Goal: Task Accomplishment & Management: Complete application form

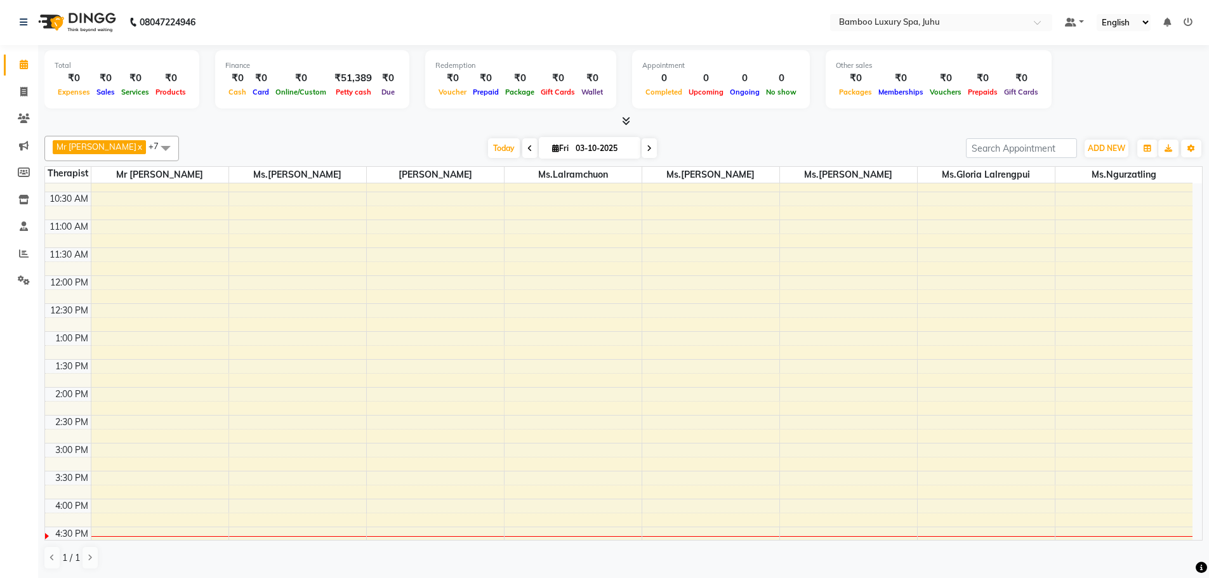
scroll to position [127, 0]
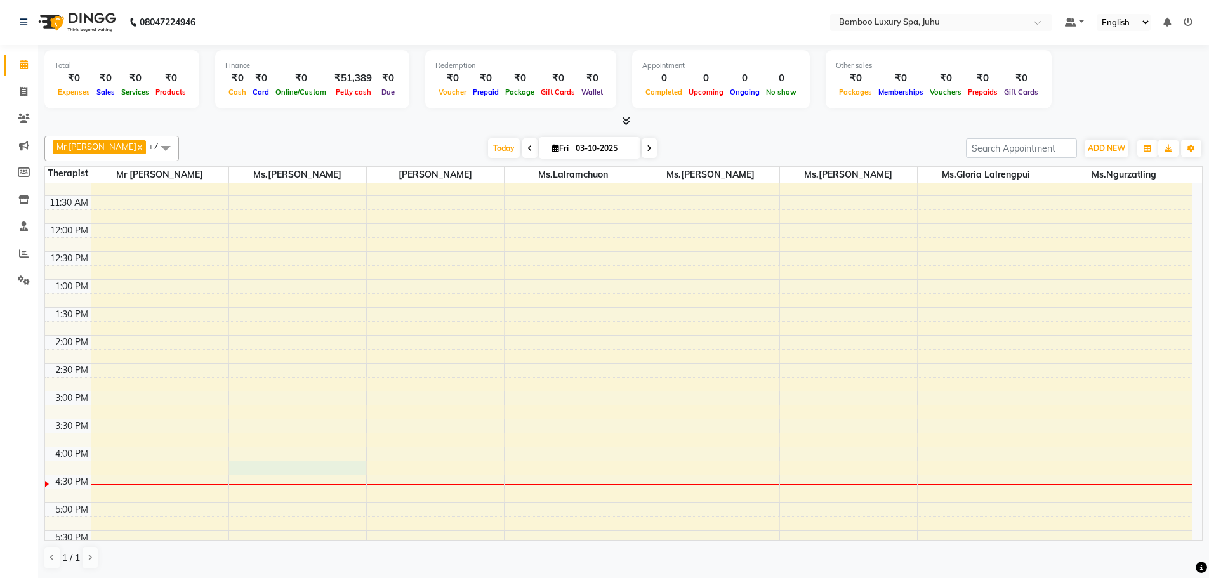
click at [273, 475] on div "9:00 AM 9:30 AM 10:00 AM 10:30 AM 11:00 AM 11:30 AM 12:00 PM 12:30 PM 1:00 PM 1…" at bounding box center [618, 446] width 1147 height 781
select select "75913"
select select "tentative"
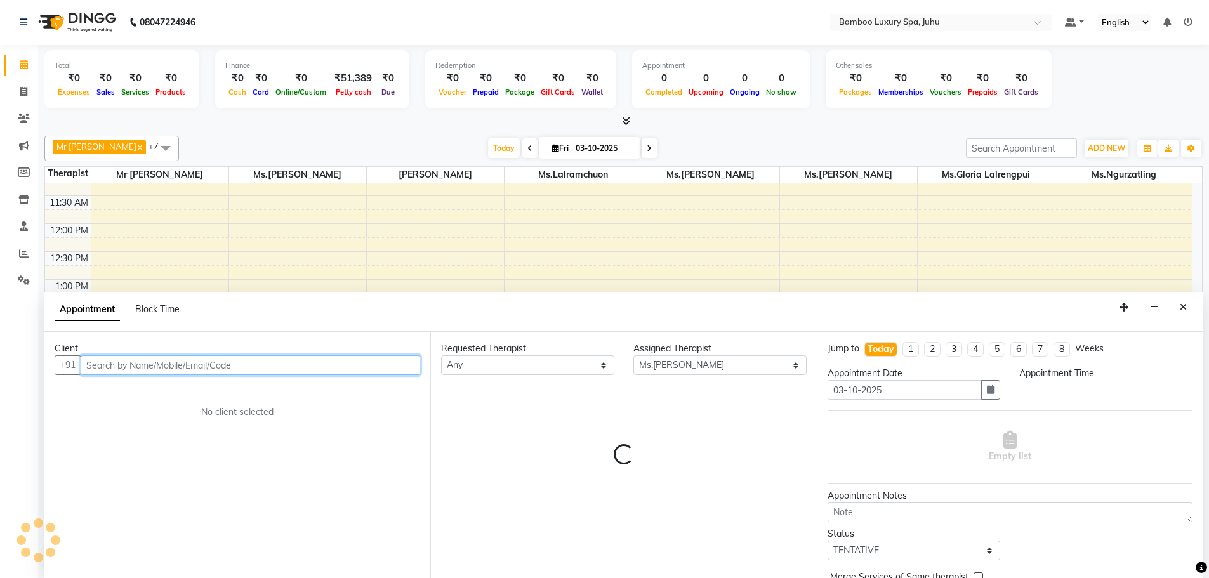
select select "975"
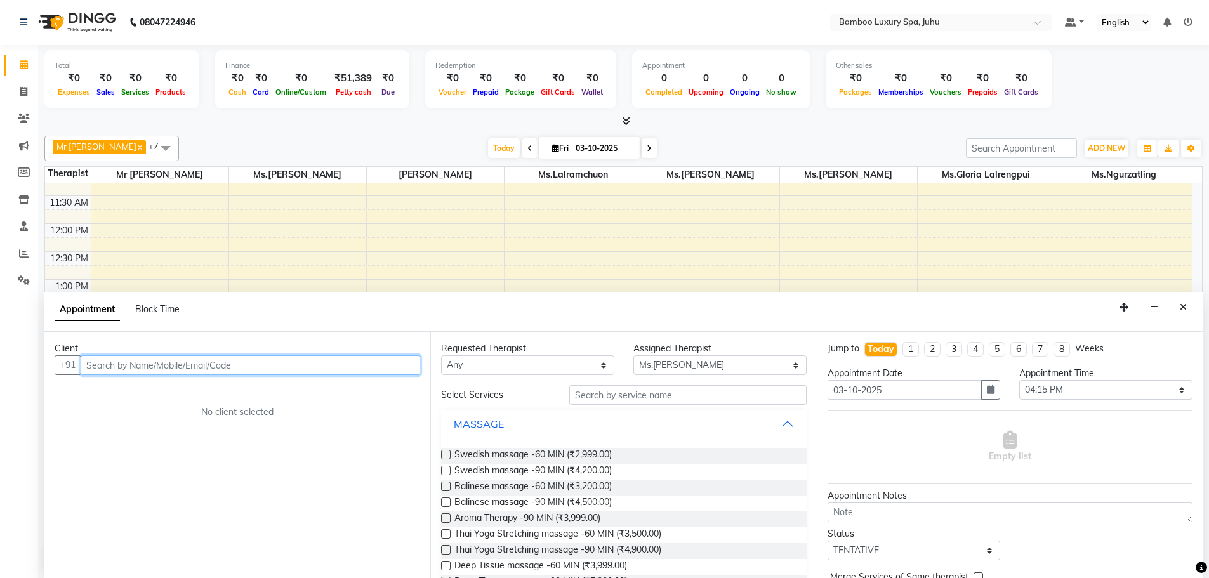
click at [240, 367] on input "text" at bounding box center [250, 365] width 339 height 20
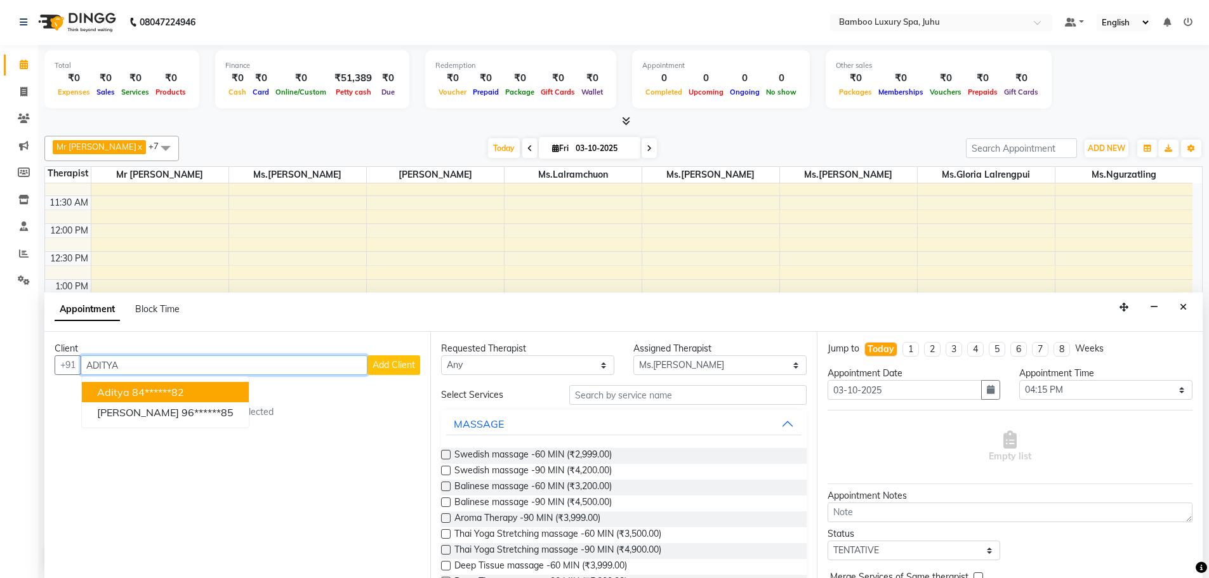
type input "ADITYA"
click at [392, 365] on span "Add Client" at bounding box center [393, 364] width 43 height 11
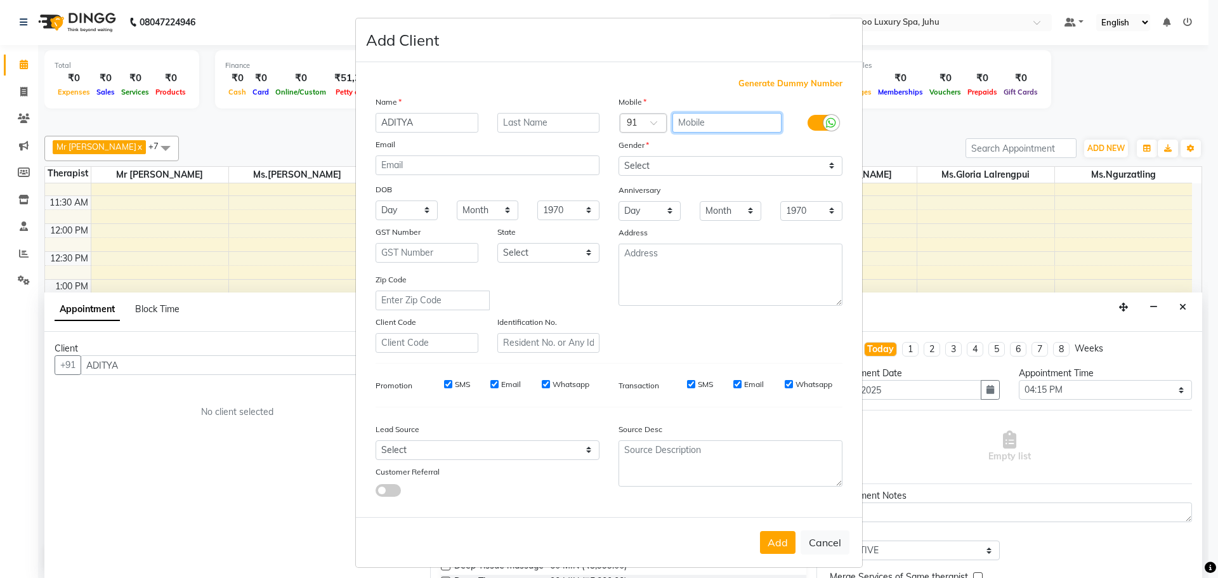
click at [717, 119] on input "text" at bounding box center [728, 123] width 110 height 20
type input "7878866769"
click at [825, 165] on select "Select [DEMOGRAPHIC_DATA] [DEMOGRAPHIC_DATA] Other Prefer Not To Say" at bounding box center [731, 166] width 224 height 20
select select "[DEMOGRAPHIC_DATA]"
click at [619, 156] on select "Select [DEMOGRAPHIC_DATA] [DEMOGRAPHIC_DATA] Other Prefer Not To Say" at bounding box center [731, 166] width 224 height 20
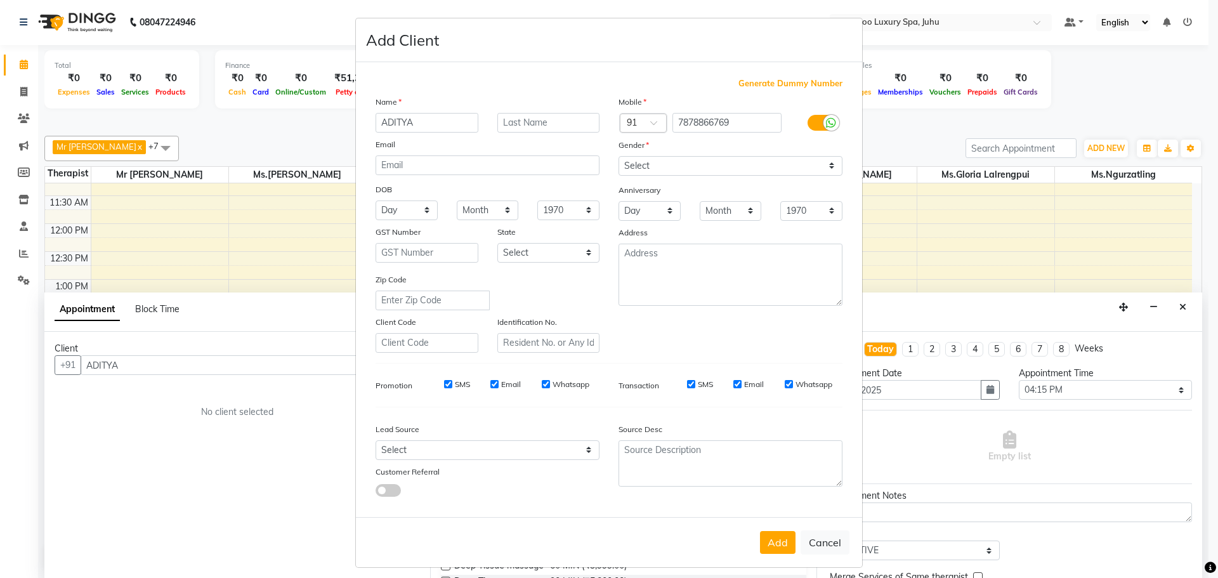
click at [733, 382] on input "Email" at bounding box center [737, 384] width 8 height 8
checkbox input "false"
click at [490, 383] on input "Email" at bounding box center [494, 384] width 8 height 8
checkbox input "false"
click at [777, 544] on button "Add" at bounding box center [778, 542] width 36 height 23
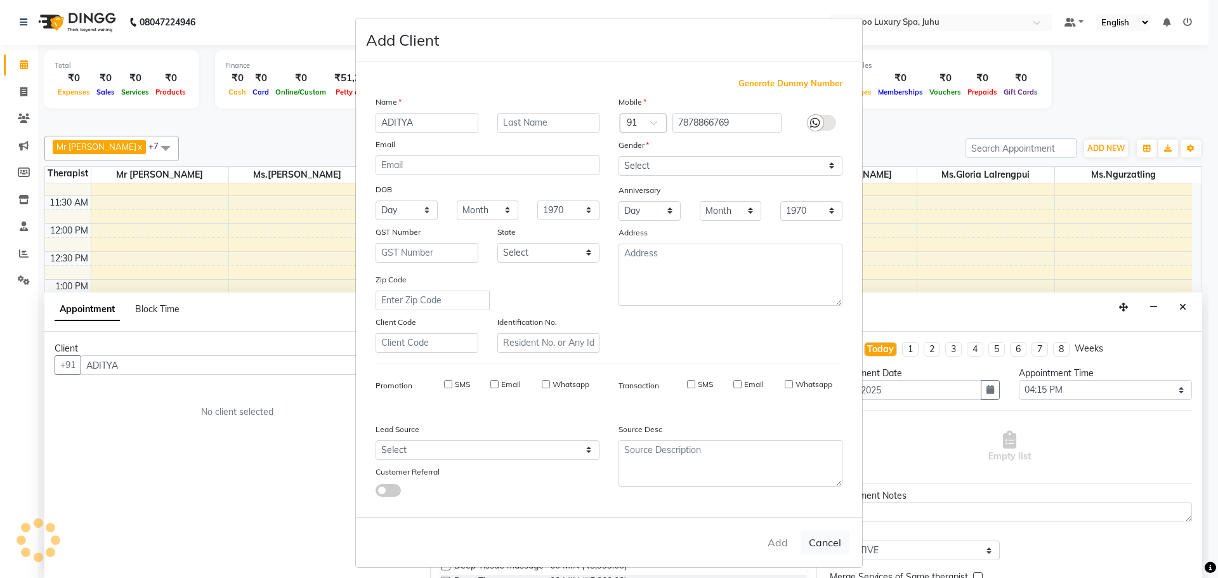
type input "78******69"
select select
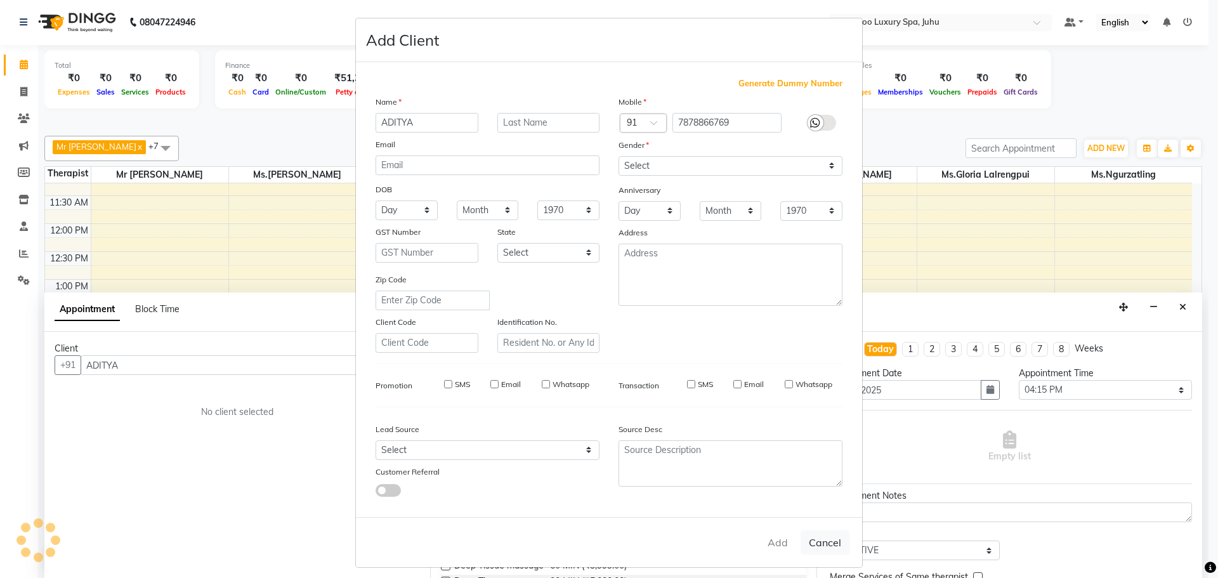
select select
checkbox input "false"
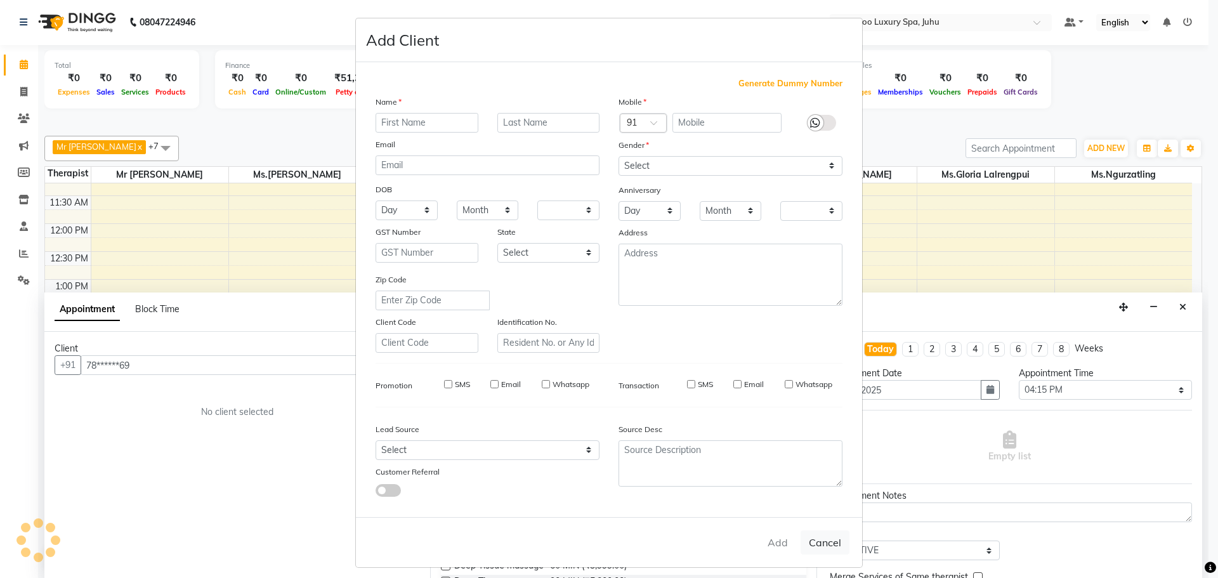
checkbox input "false"
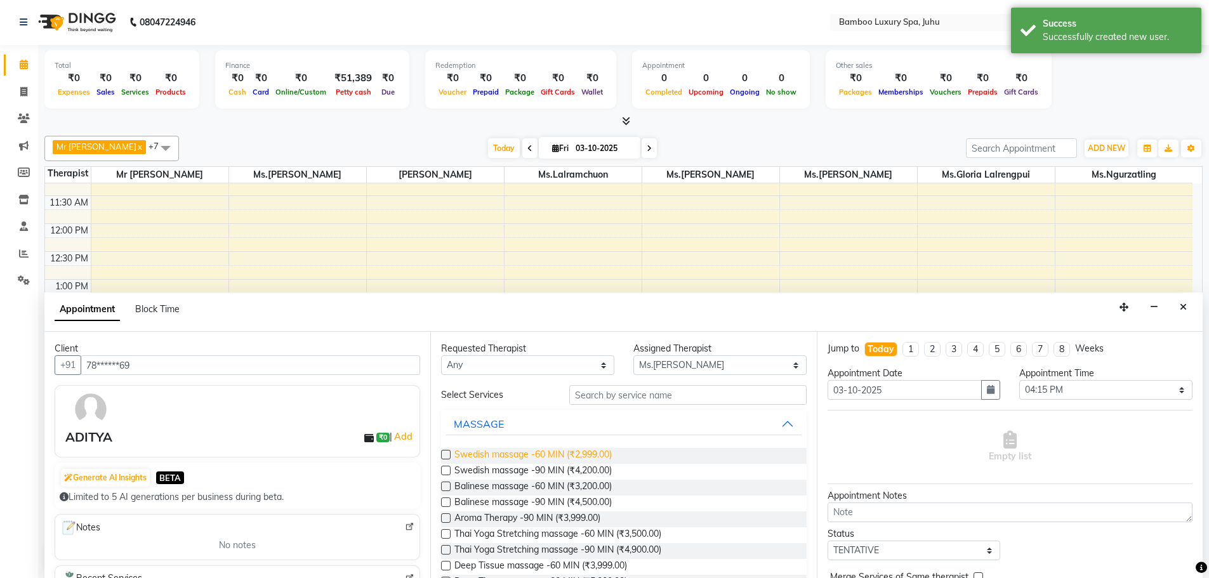
click at [606, 454] on span "Swedish massage -60 MIN (₹2,999.00)" at bounding box center [532, 456] width 157 height 16
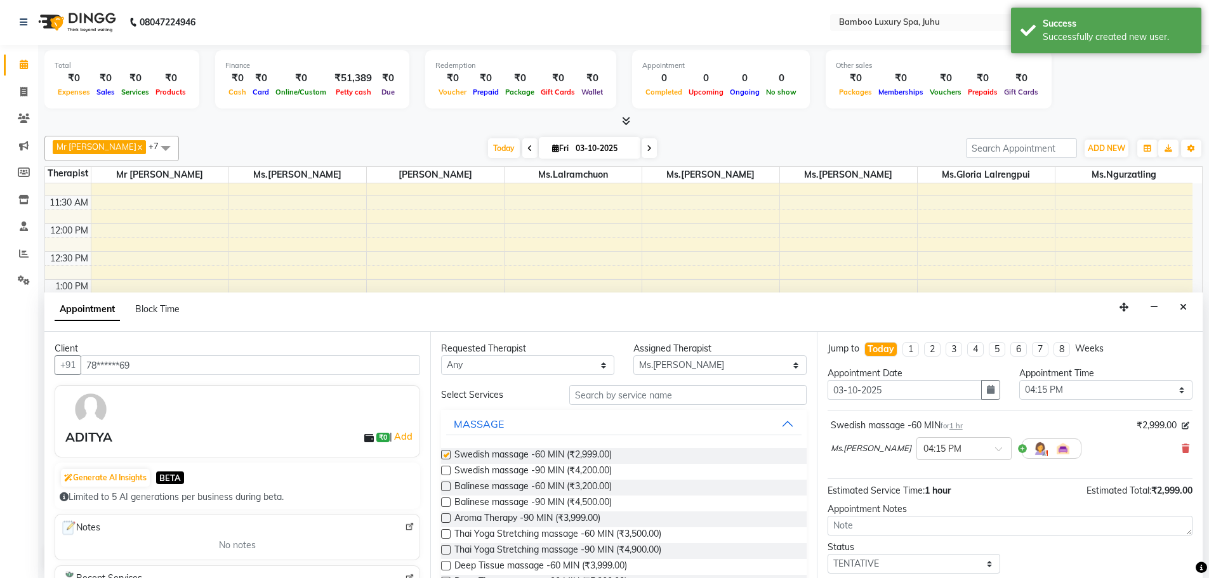
checkbox input "false"
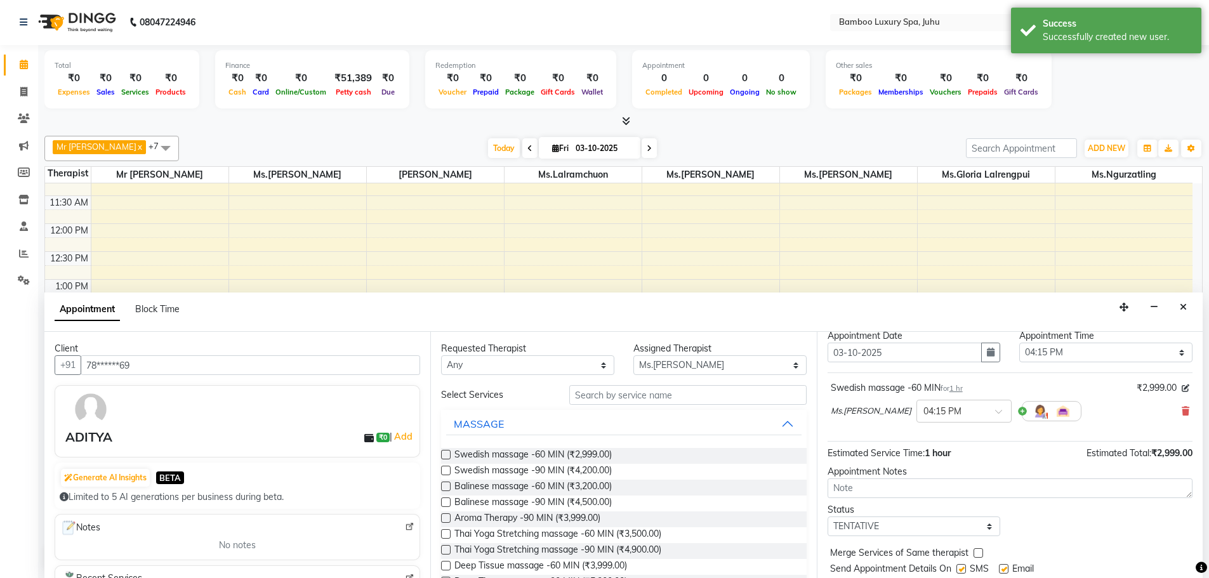
scroll to position [76, 0]
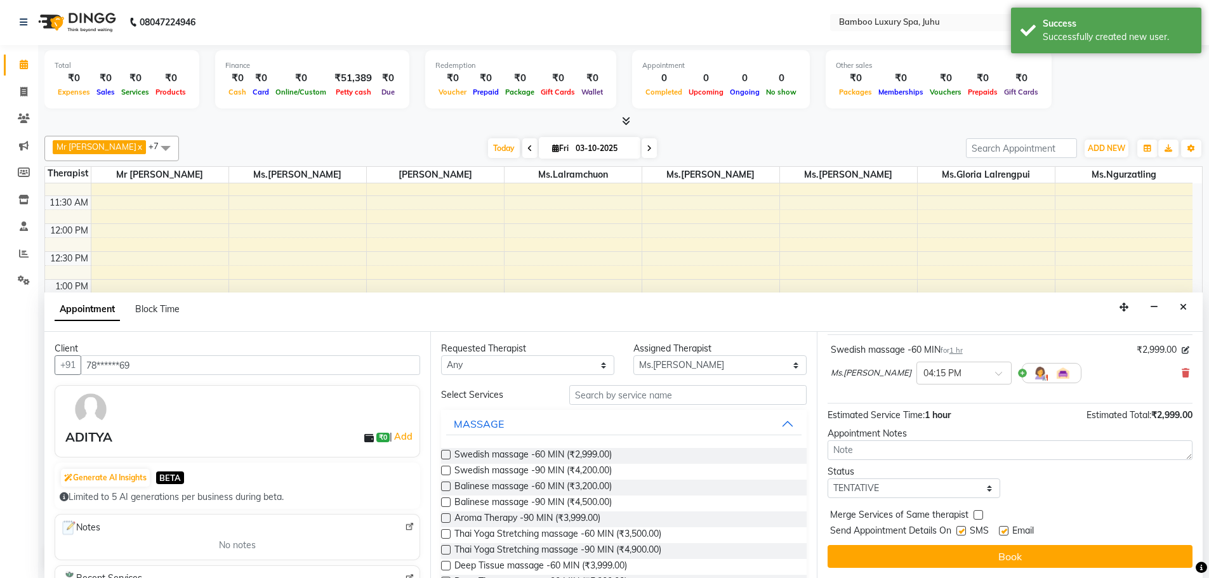
click at [1004, 529] on label at bounding box center [1004, 531] width 10 height 10
click at [1004, 529] on input "checkbox" at bounding box center [1003, 532] width 8 height 8
checkbox input "false"
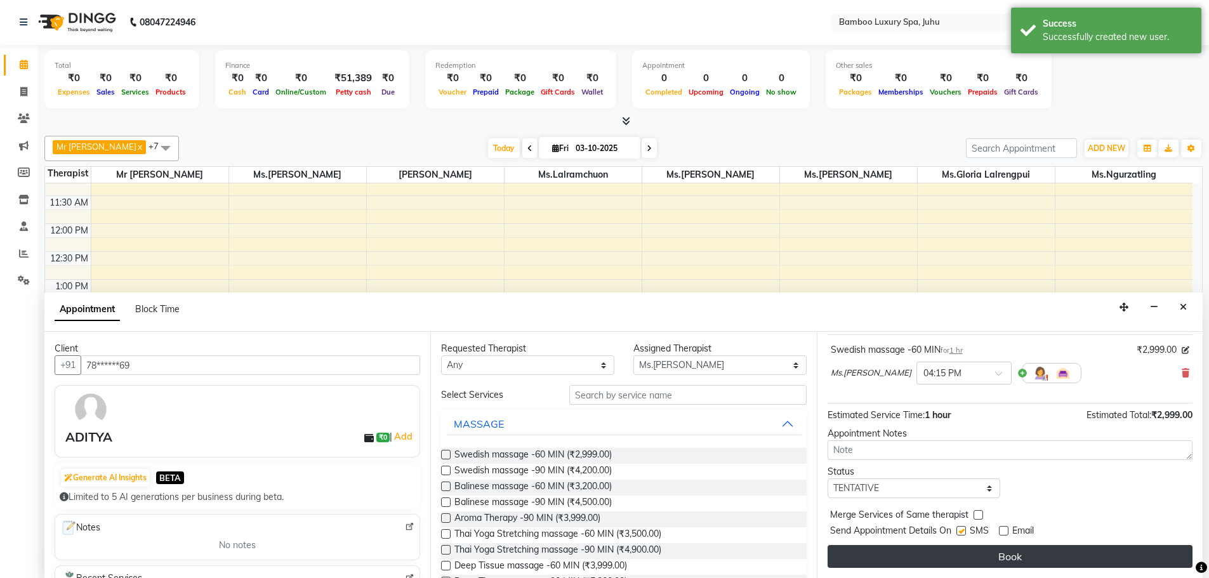
click at [1001, 554] on button "Book" at bounding box center [1009, 556] width 365 height 23
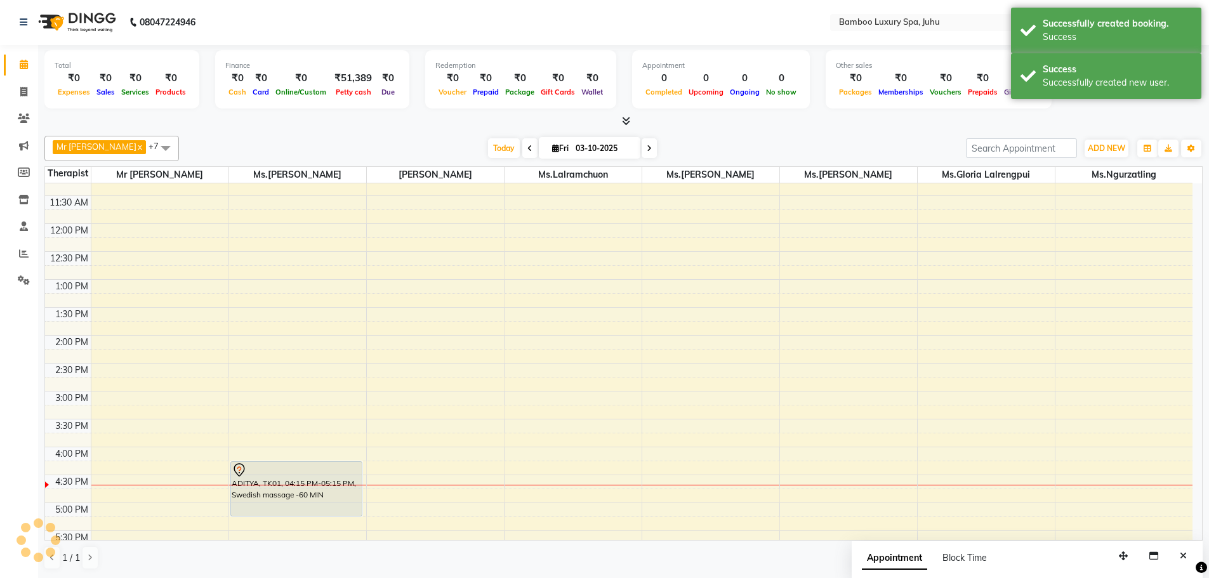
scroll to position [0, 0]
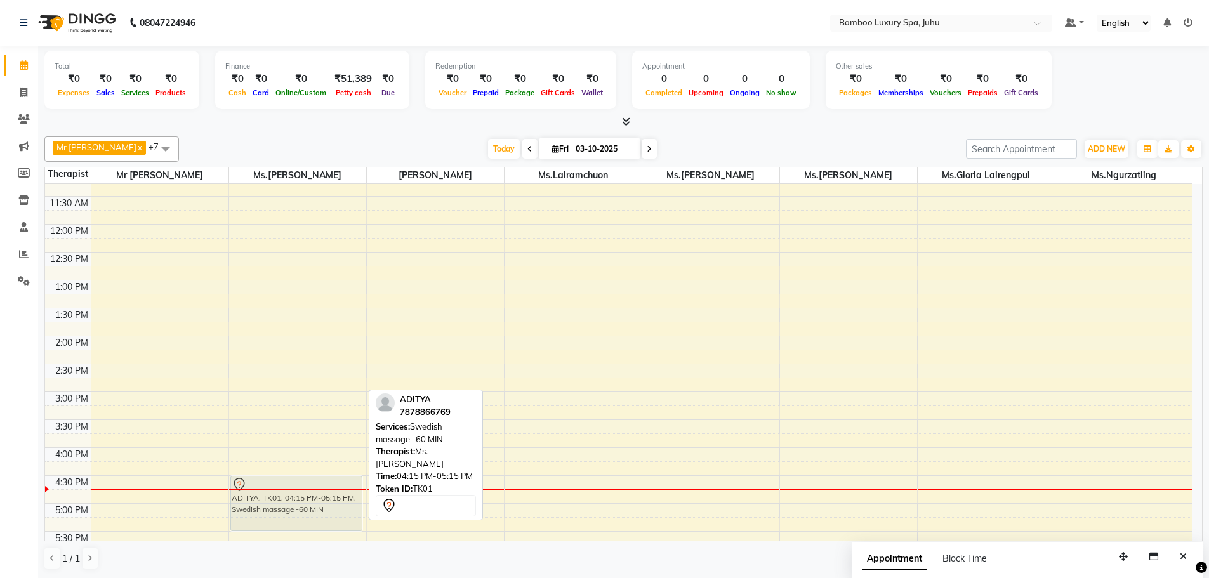
drag, startPoint x: 275, startPoint y: 463, endPoint x: 280, endPoint y: 478, distance: 16.7
click at [280, 478] on div "ADITYA, TK01, 04:15 PM-05:15 PM, Swedish massage -60 MIN ADITYA, TK01, 04:15 PM…" at bounding box center [297, 447] width 137 height 781
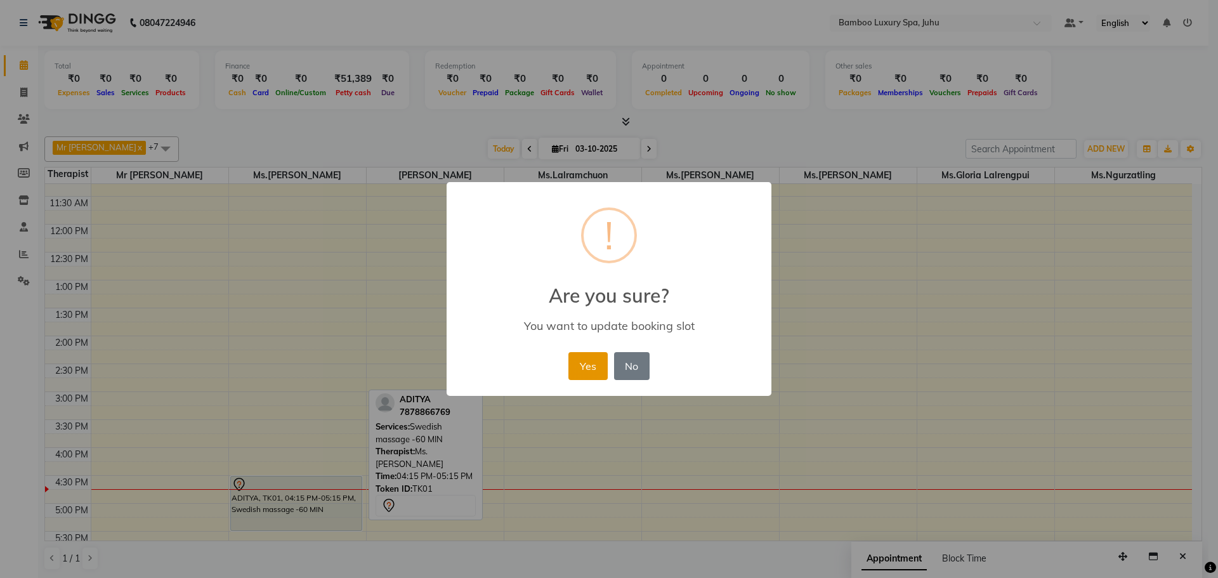
click at [585, 367] on button "Yes" at bounding box center [588, 366] width 39 height 28
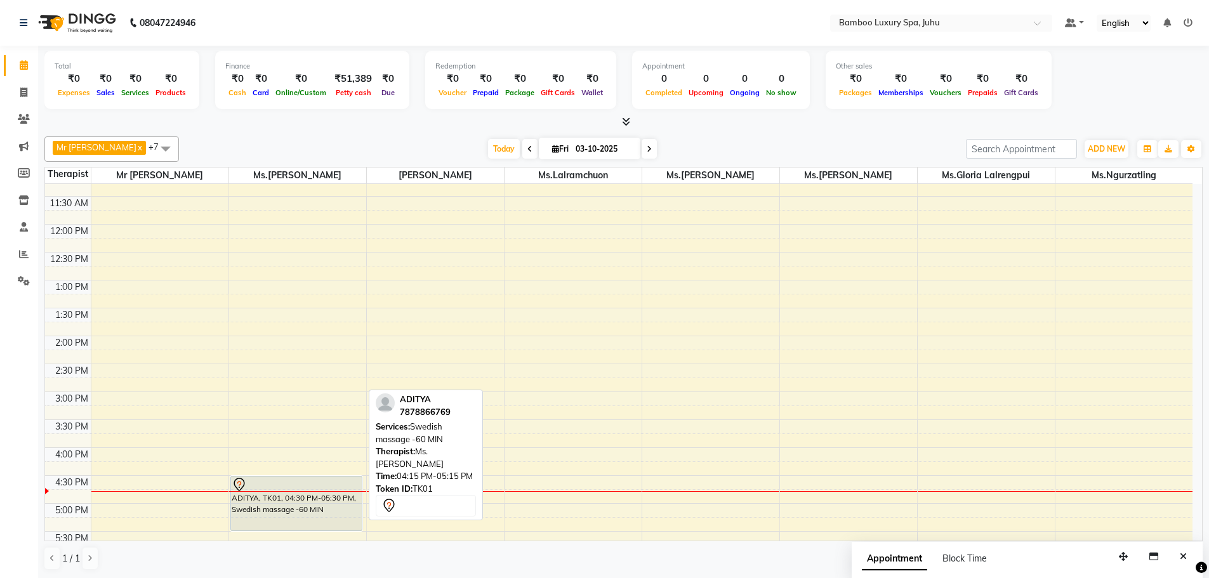
click at [747, 374] on div "9:00 AM 9:30 AM 10:00 AM 10:30 AM 11:00 AM 11:30 AM 12:00 PM 12:30 PM 1:00 PM 1…" at bounding box center [618, 447] width 1147 height 781
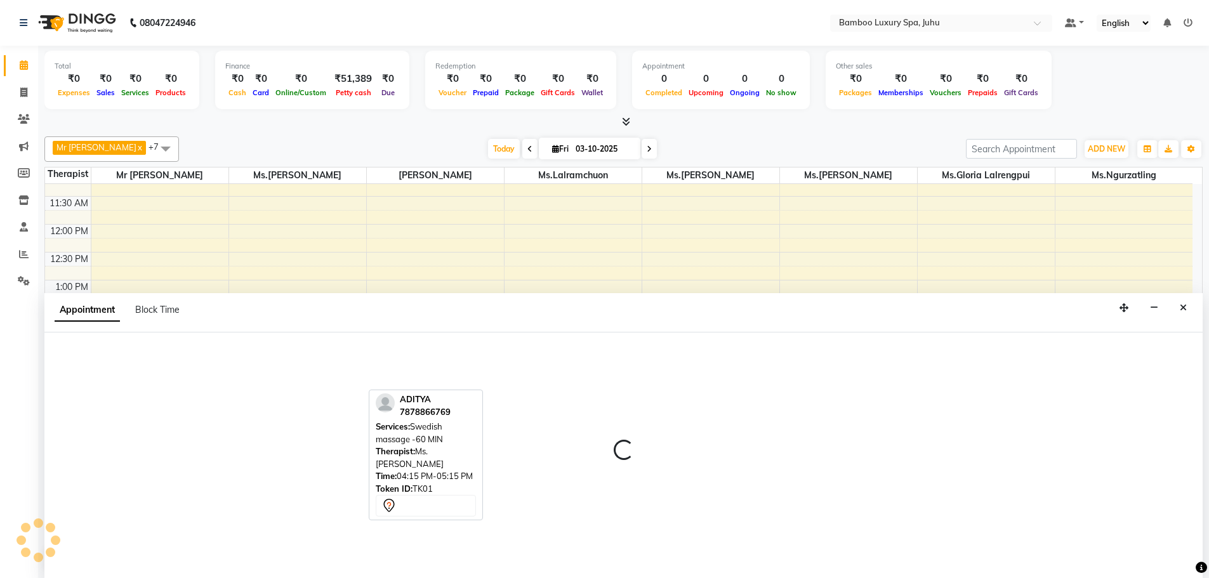
select select "75916"
select select "tentative"
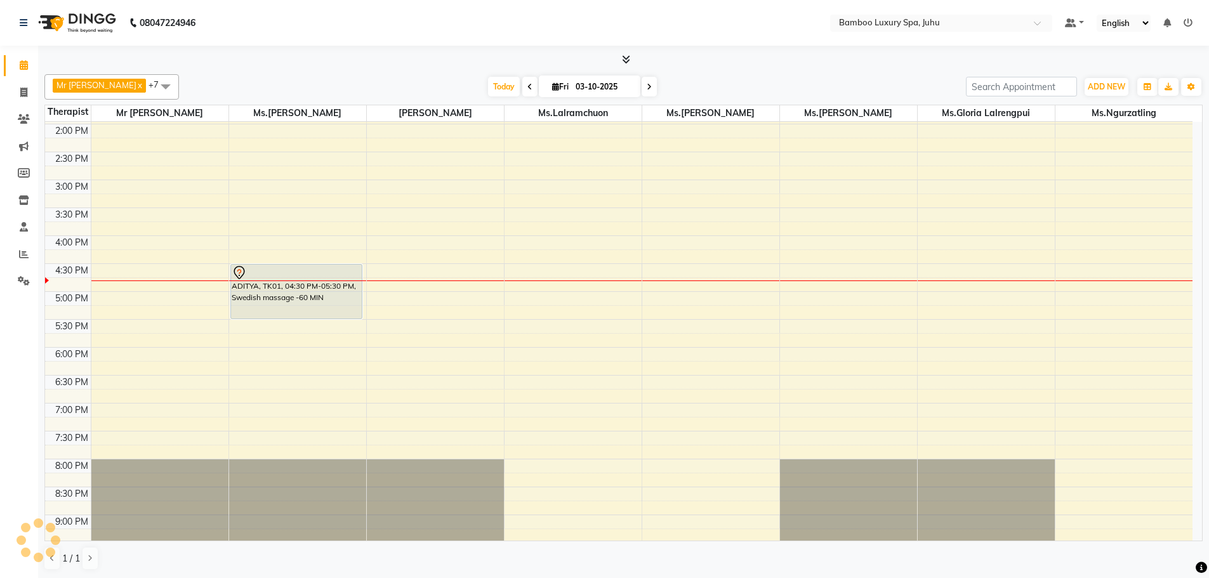
scroll to position [362, 0]
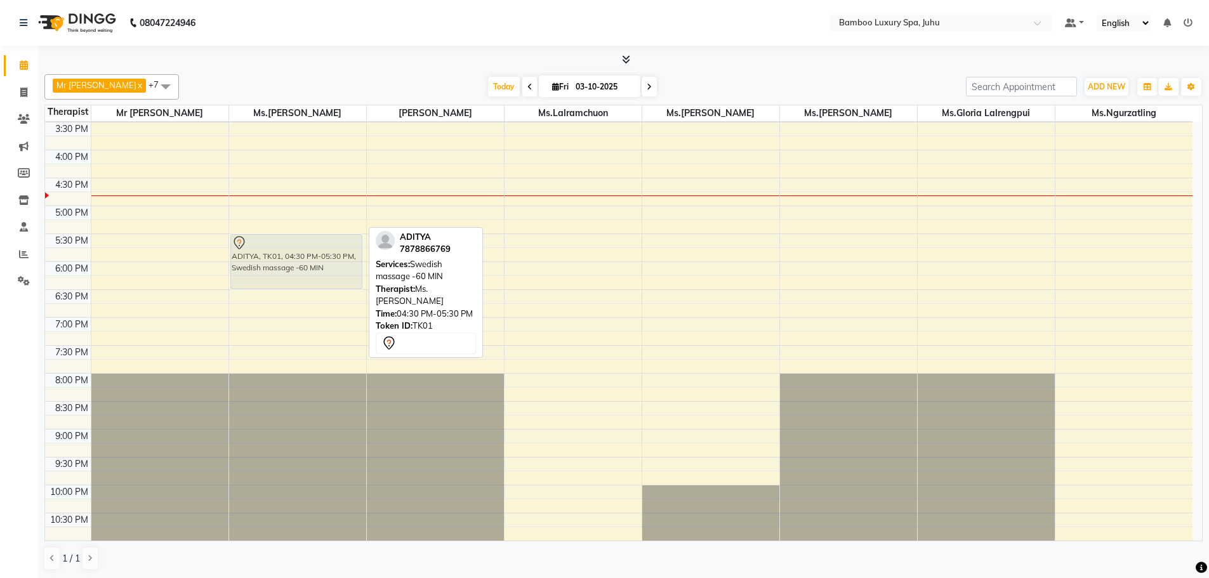
drag, startPoint x: 284, startPoint y: 180, endPoint x: 295, endPoint y: 235, distance: 56.4
click at [295, 235] on div "ADITYA, TK01, 04:30 PM-05:30 PM, Swedish massage -60 MIN ADITYA, TK01, 04:30 PM…" at bounding box center [297, 150] width 137 height 781
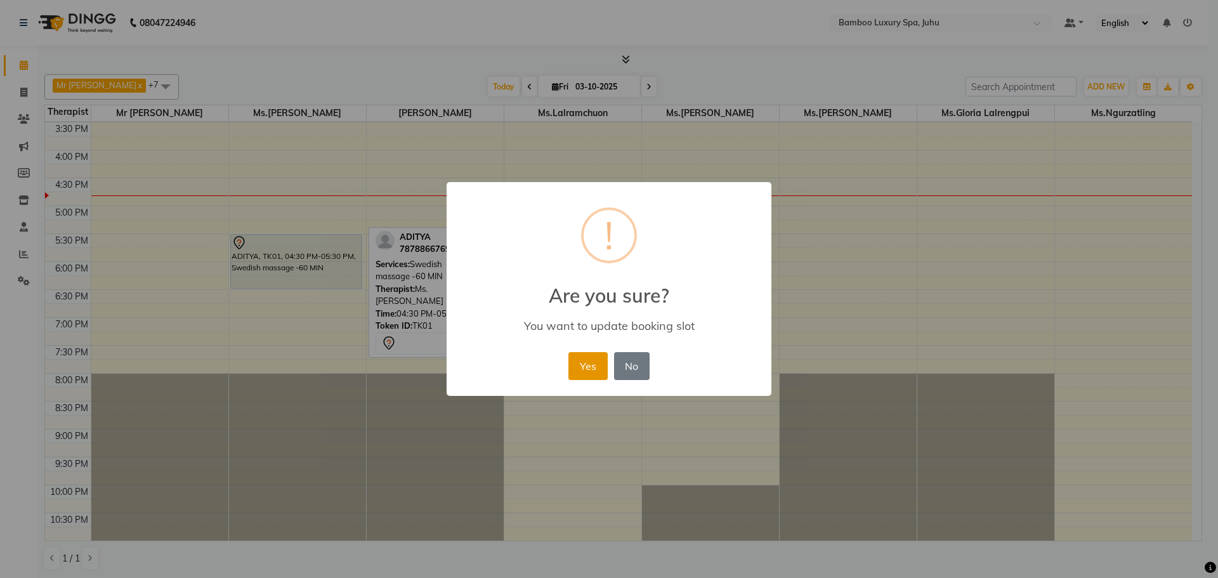
click at [593, 368] on button "Yes" at bounding box center [588, 366] width 39 height 28
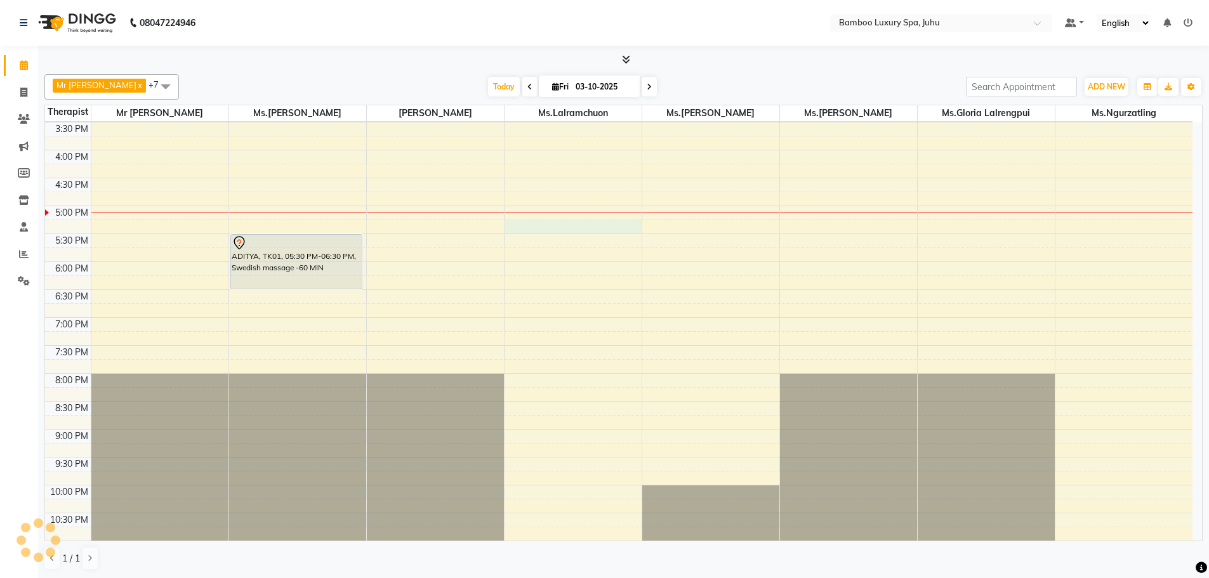
click at [559, 233] on div "9:00 AM 9:30 AM 10:00 AM 10:30 AM 11:00 AM 11:30 AM 12:00 PM 12:30 PM 1:00 PM 1…" at bounding box center [618, 150] width 1147 height 781
select select "75915"
select select "tentative"
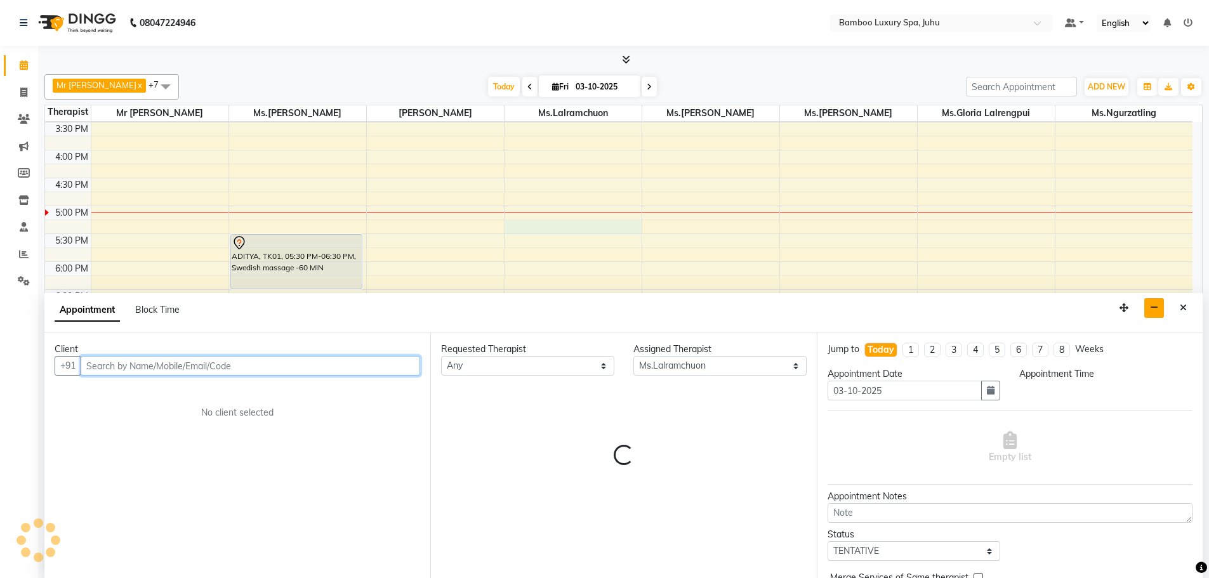
select select "1035"
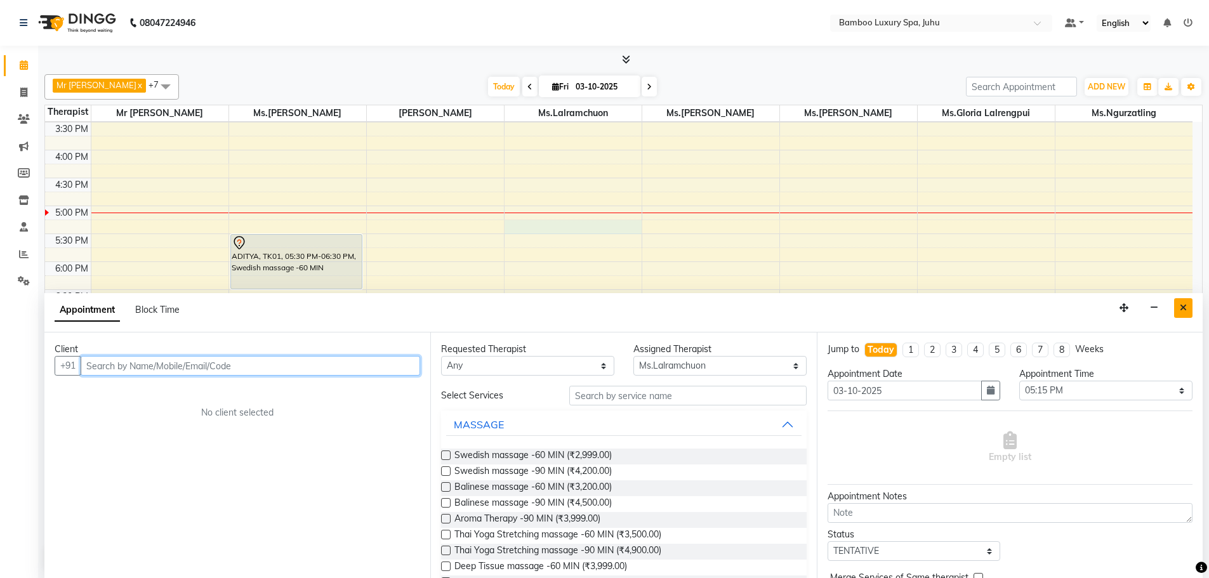
scroll to position [1, 0]
click at [1181, 309] on icon "Close" at bounding box center [1183, 307] width 7 height 9
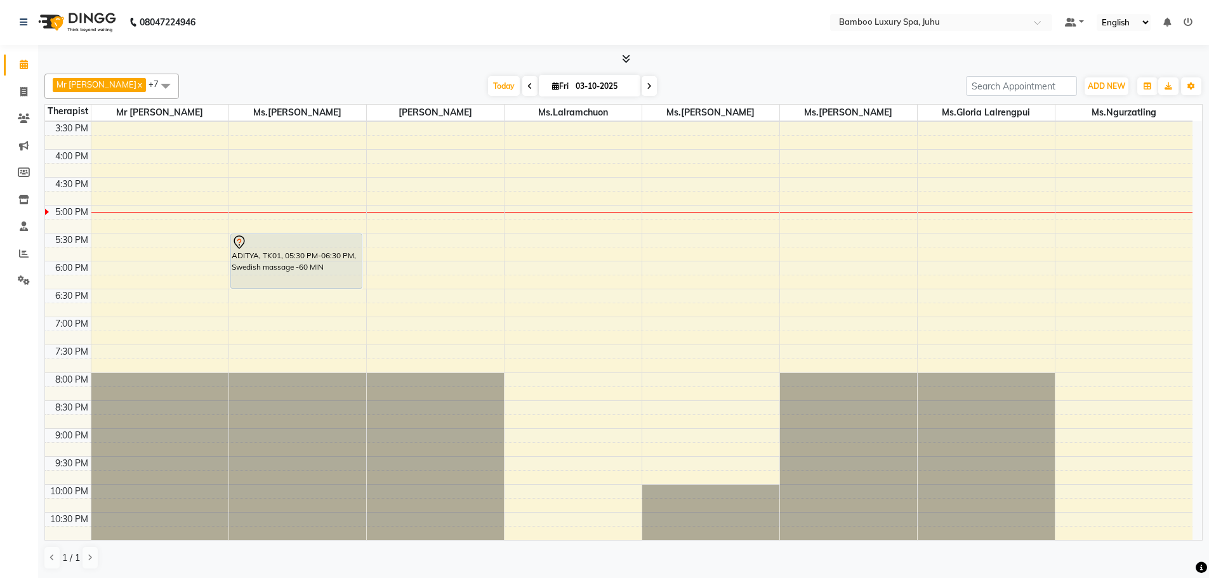
click at [534, 91] on span at bounding box center [529, 86] width 15 height 20
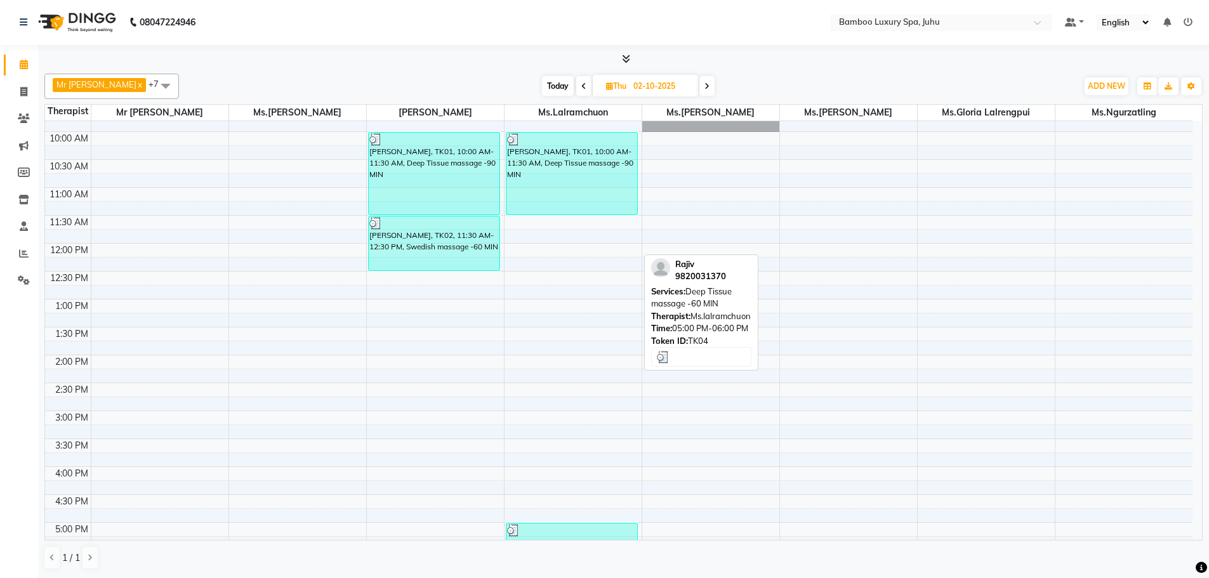
scroll to position [0, 0]
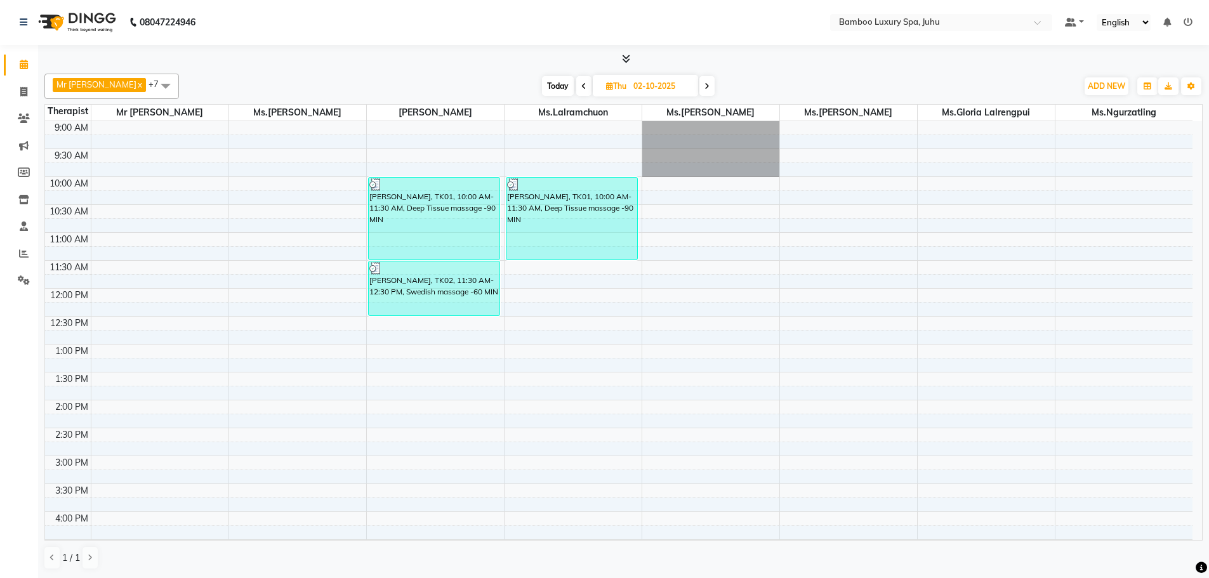
click at [709, 86] on icon at bounding box center [706, 86] width 5 height 8
type input "03-10-2025"
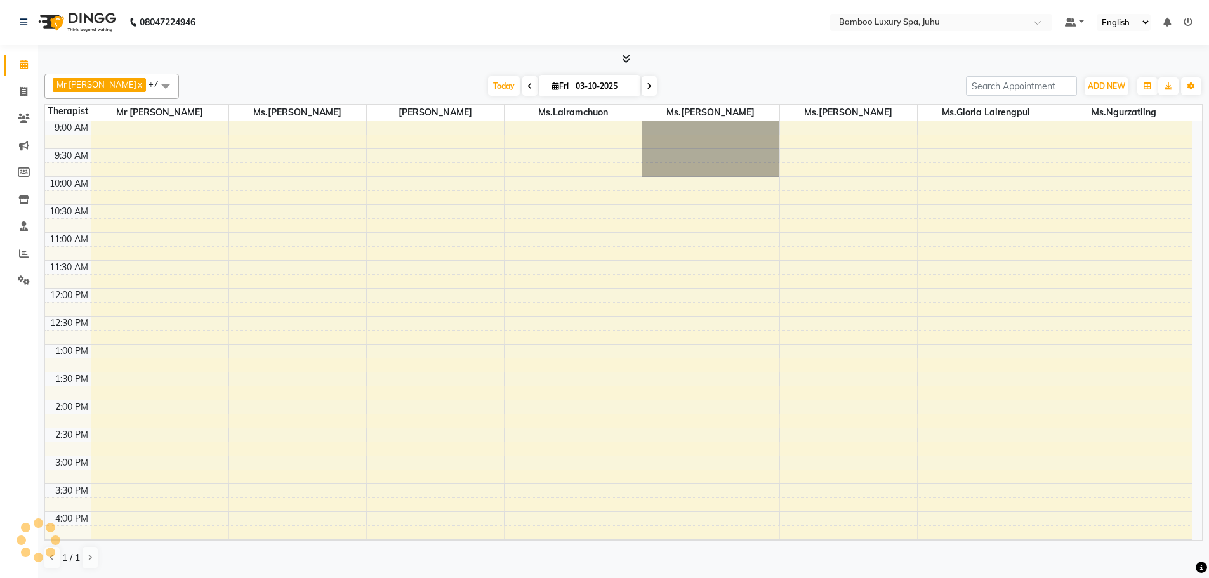
scroll to position [362, 0]
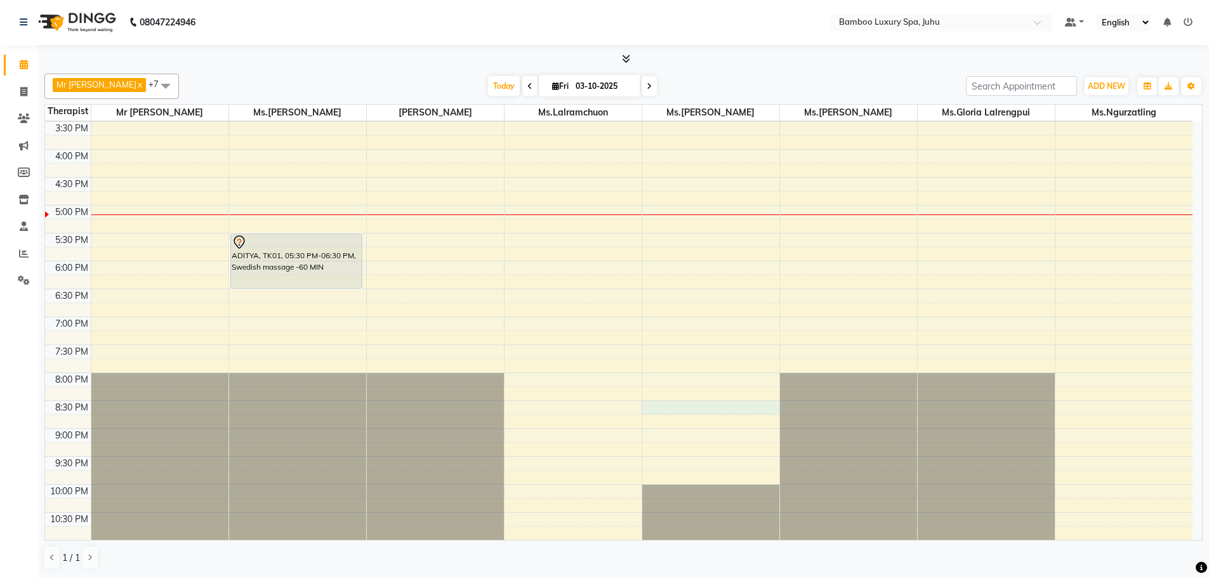
click at [655, 402] on div "9:00 AM 9:30 AM 10:00 AM 10:30 AM 11:00 AM 11:30 AM 12:00 PM 12:30 PM 1:00 PM 1…" at bounding box center [618, 149] width 1147 height 781
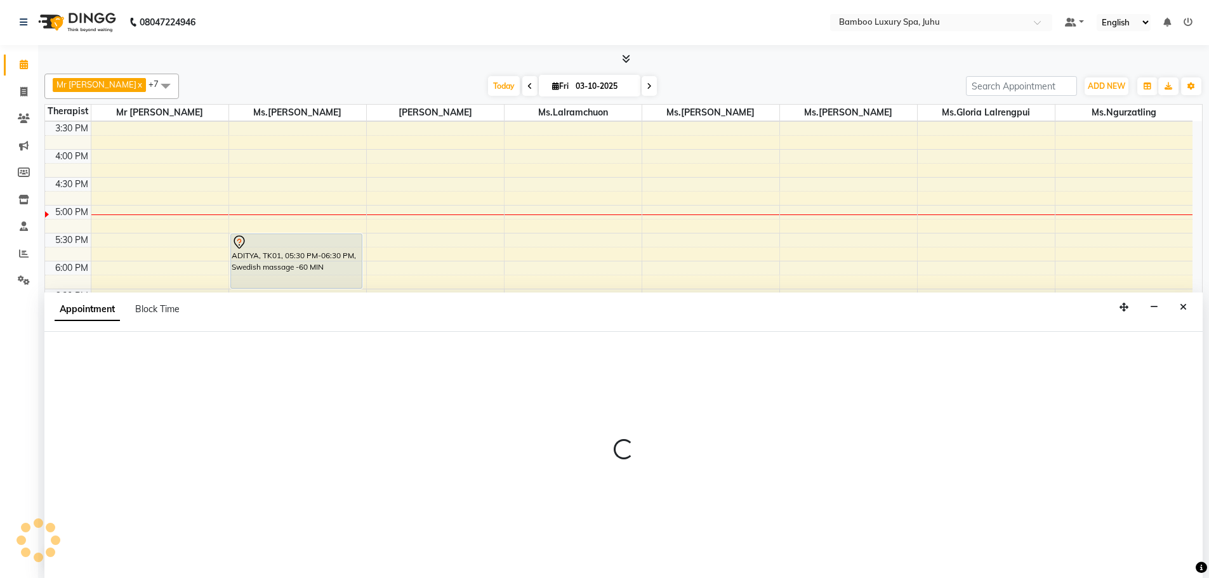
select select "75916"
select select "1230"
select select "tentative"
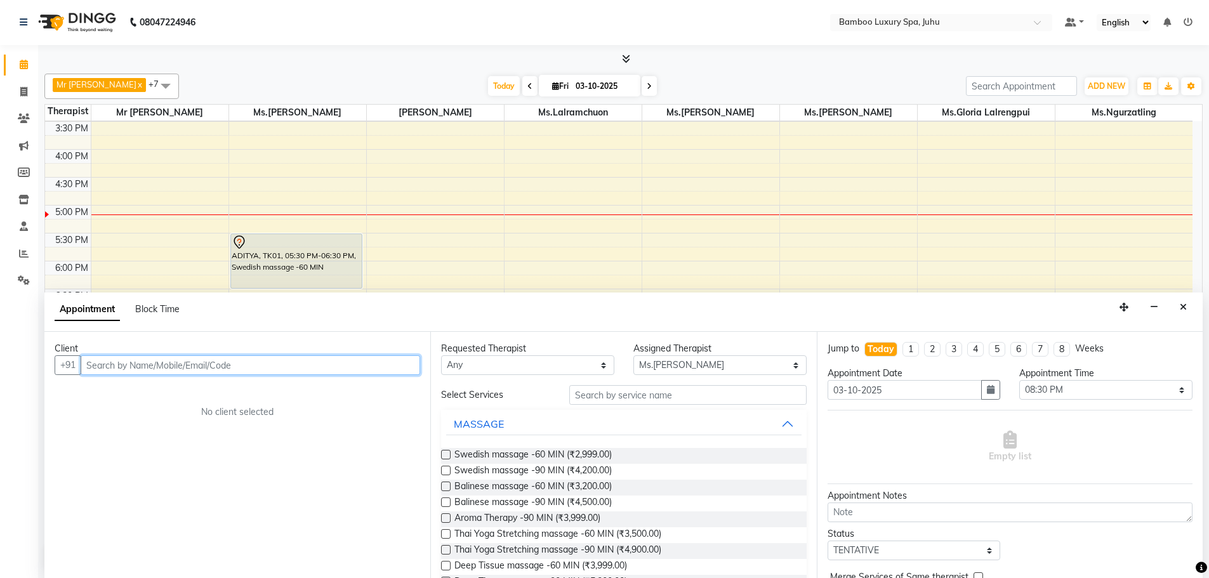
click at [369, 363] on input "text" at bounding box center [250, 365] width 339 height 20
click at [1183, 306] on icon "Close" at bounding box center [1183, 307] width 7 height 9
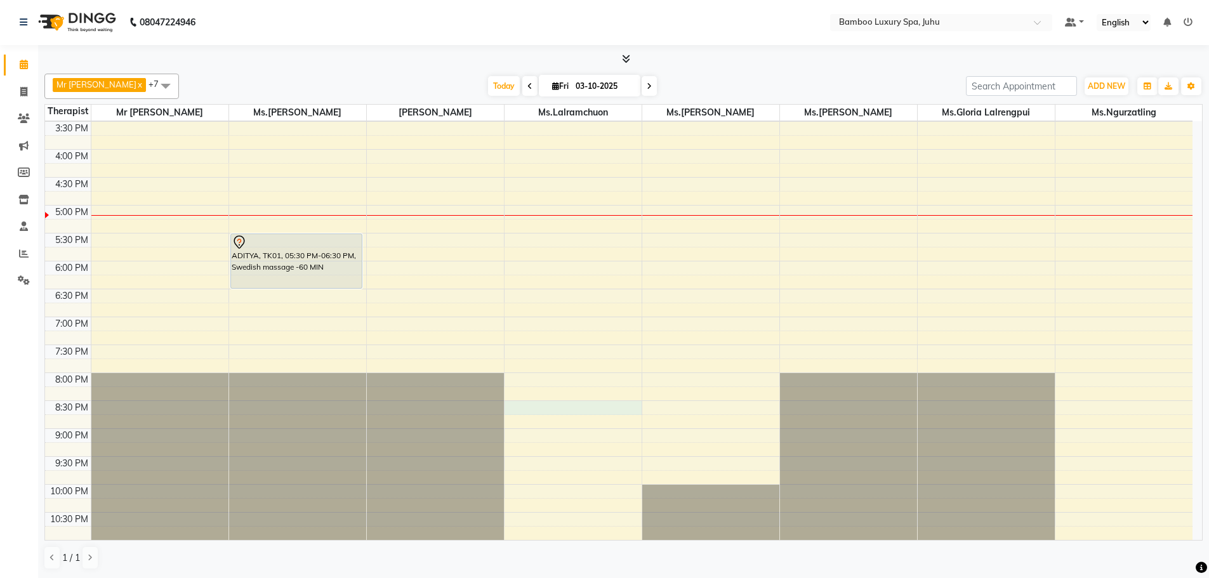
click at [543, 402] on div "9:00 AM 9:30 AM 10:00 AM 10:30 AM 11:00 AM 11:30 AM 12:00 PM 12:30 PM 1:00 PM 1…" at bounding box center [618, 149] width 1147 height 781
select select "75915"
select select "1230"
select select "tentative"
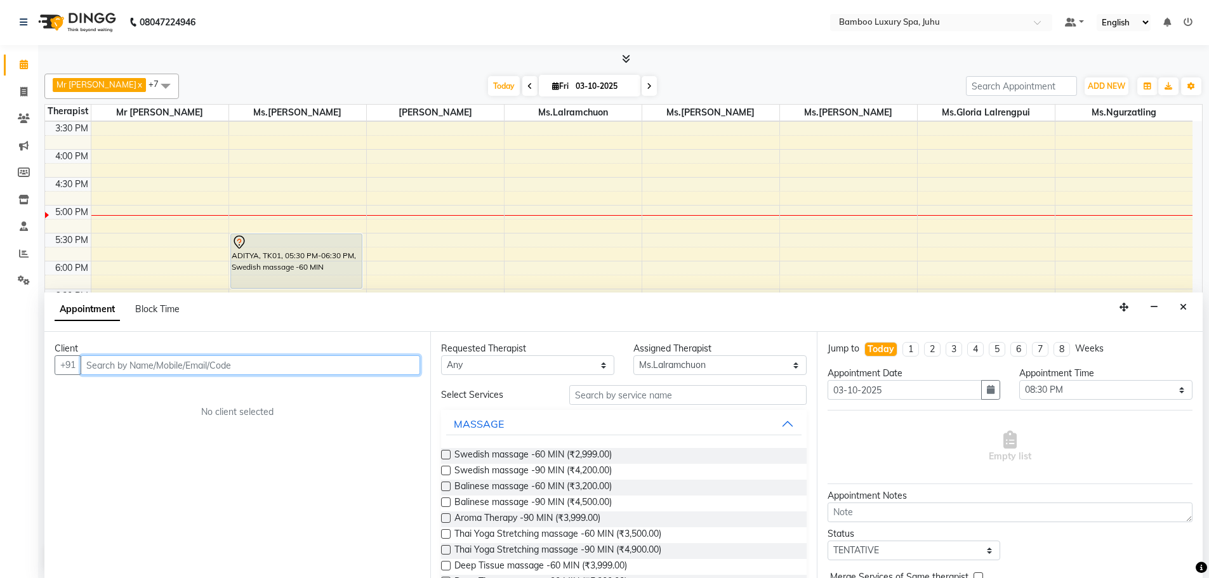
click at [374, 370] on input "text" at bounding box center [250, 365] width 339 height 20
type input "ASHITA"
click at [398, 362] on span "Add Client" at bounding box center [393, 364] width 43 height 11
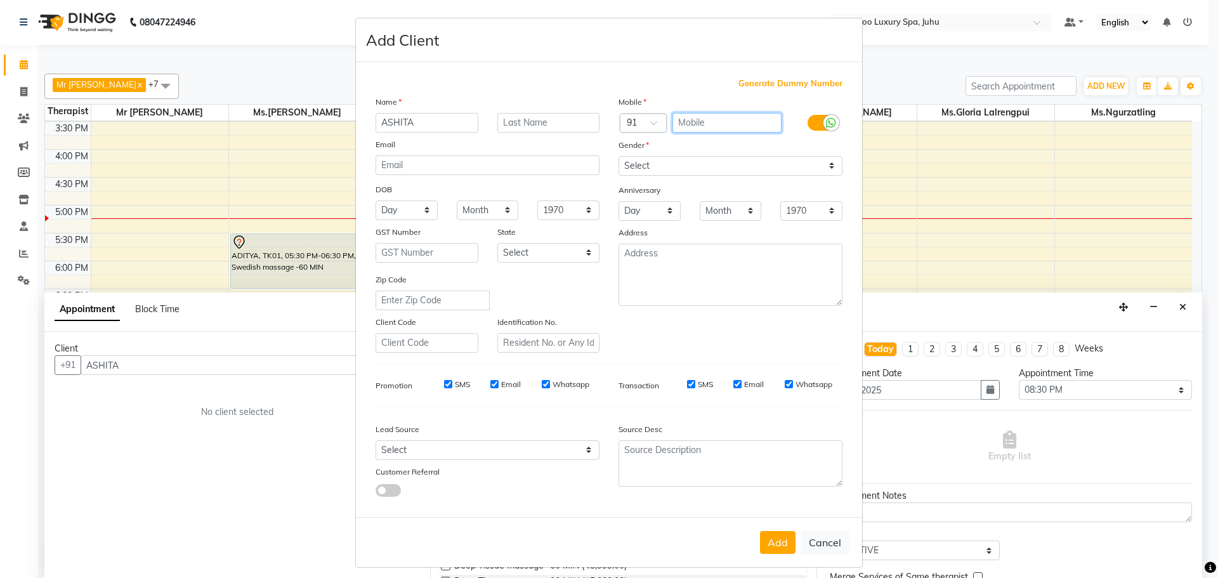
click at [692, 124] on input "text" at bounding box center [728, 123] width 110 height 20
type input "9013050570"
click at [827, 162] on select "Select [DEMOGRAPHIC_DATA] [DEMOGRAPHIC_DATA] Other Prefer Not To Say" at bounding box center [731, 166] width 224 height 20
select select "female"
click at [619, 156] on select "Select [DEMOGRAPHIC_DATA] [DEMOGRAPHIC_DATA] Other Prefer Not To Say" at bounding box center [731, 166] width 224 height 20
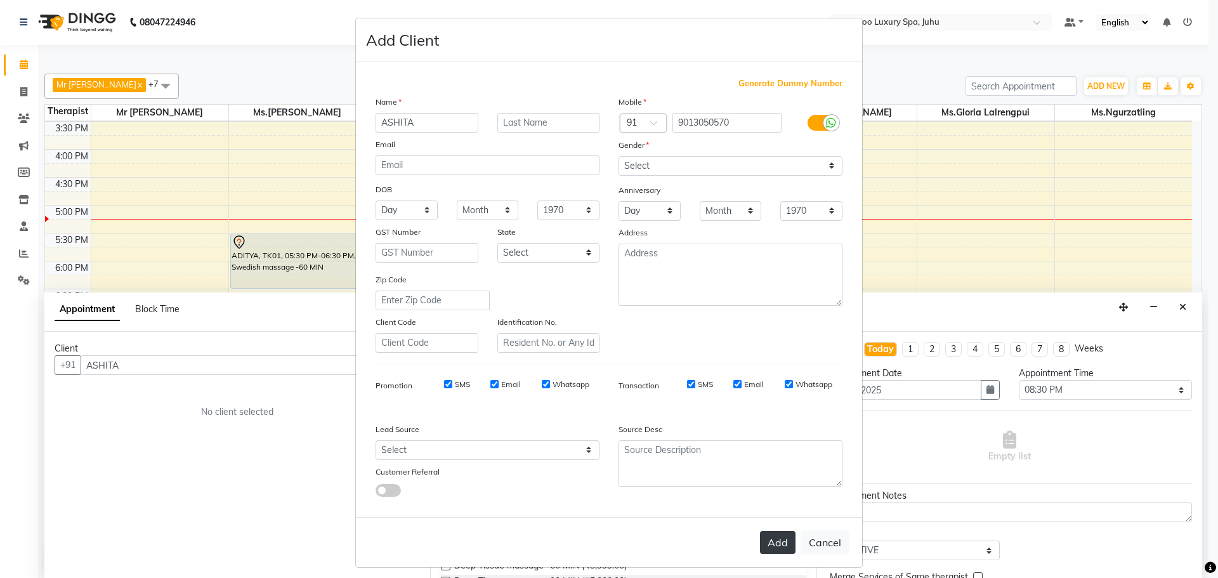
click at [779, 537] on button "Add" at bounding box center [778, 542] width 36 height 23
type input "90******70"
select select
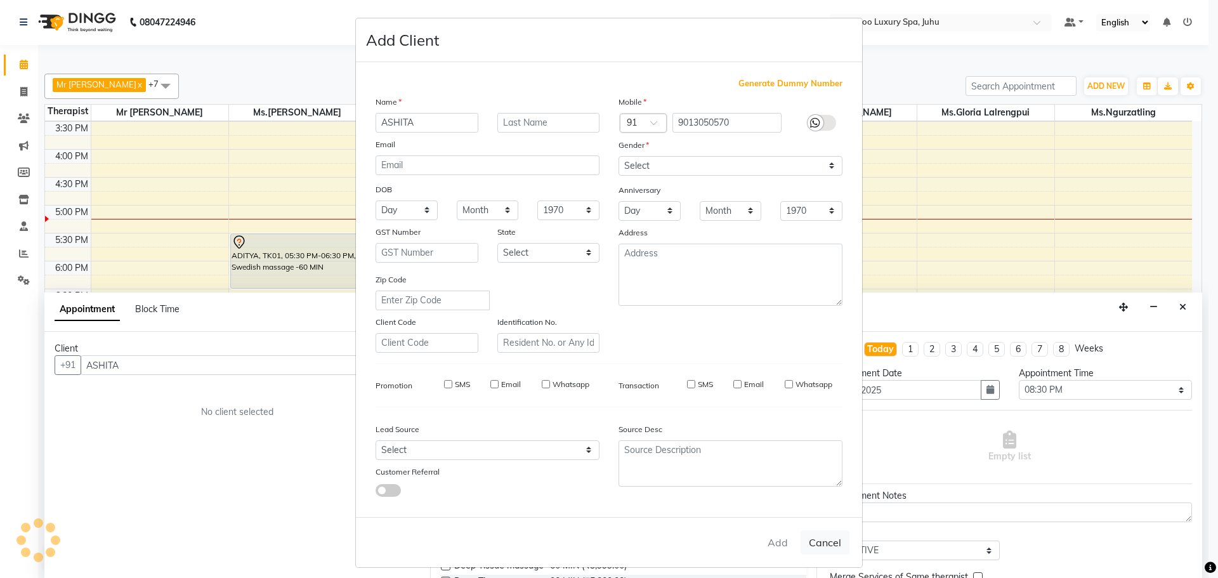
select select
checkbox input "false"
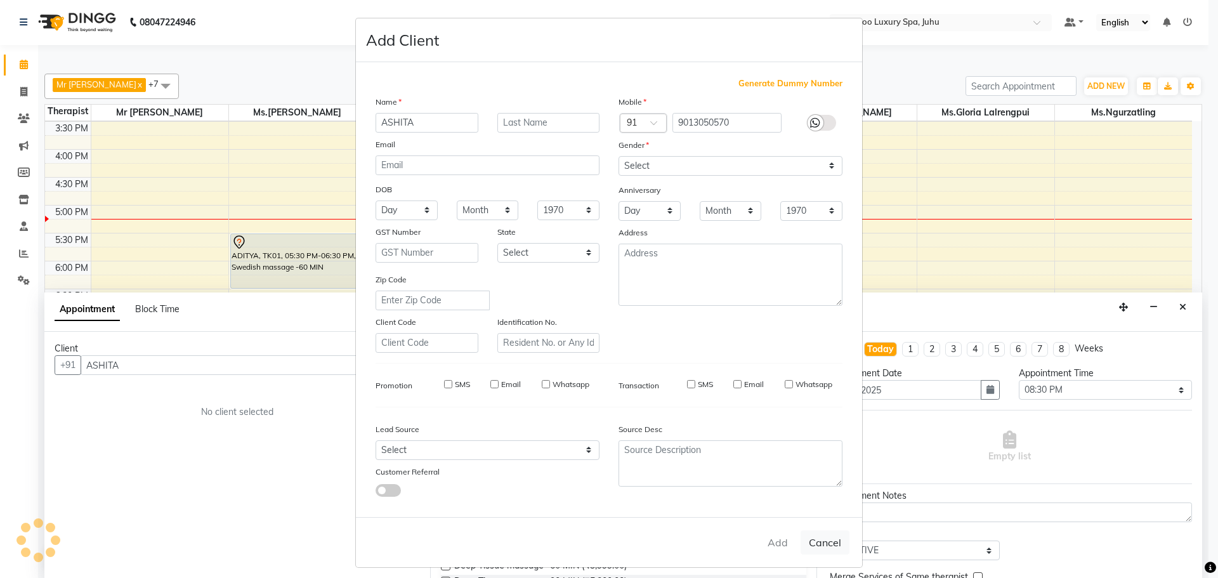
checkbox input "false"
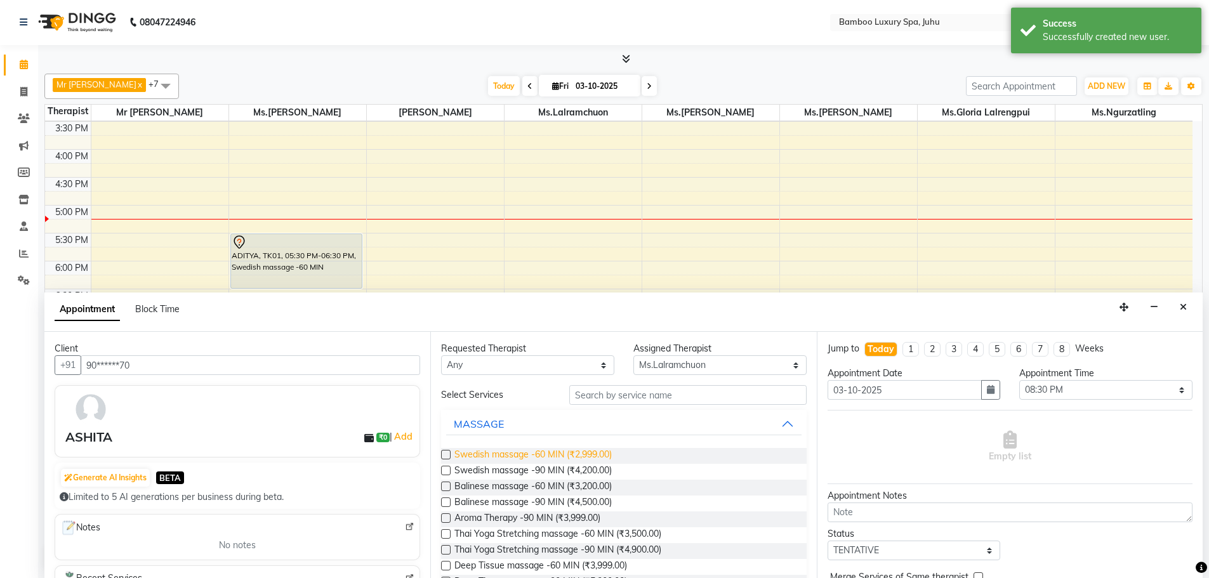
click at [588, 458] on span "Swedish massage -60 MIN (₹2,999.00)" at bounding box center [532, 456] width 157 height 16
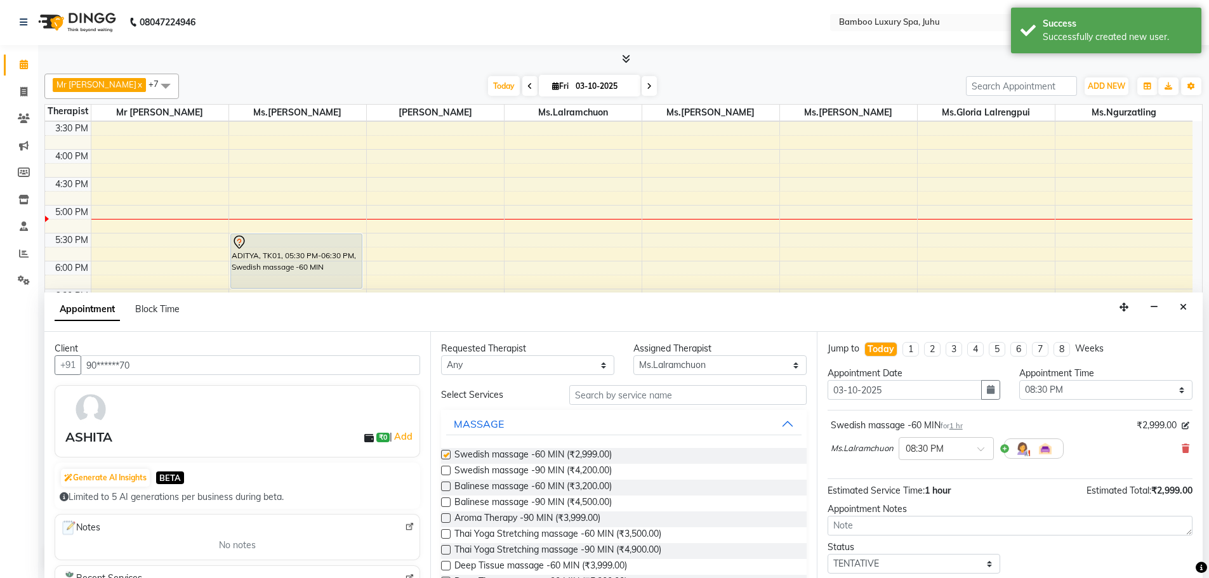
checkbox input "false"
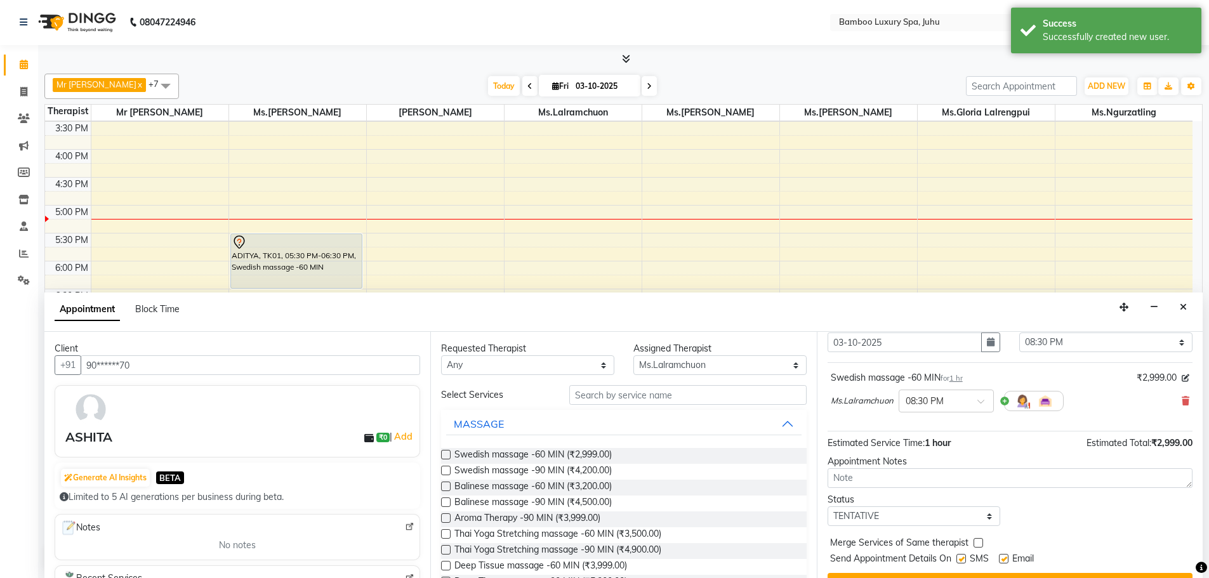
scroll to position [76, 0]
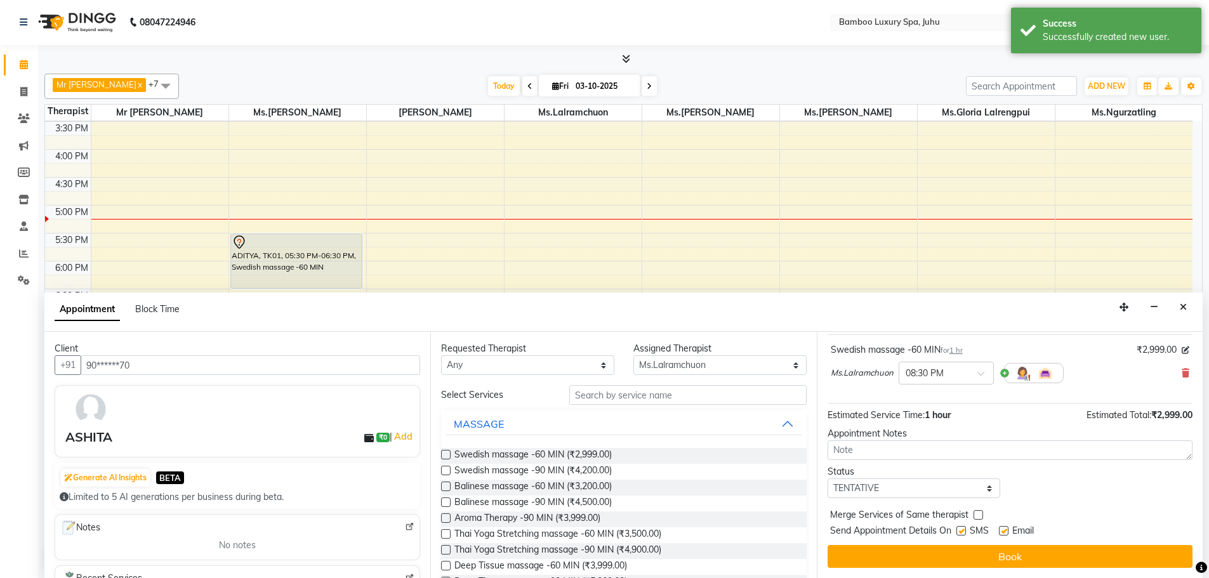
click at [1004, 531] on label at bounding box center [1004, 531] width 10 height 10
click at [1004, 531] on input "checkbox" at bounding box center [1003, 532] width 8 height 8
checkbox input "false"
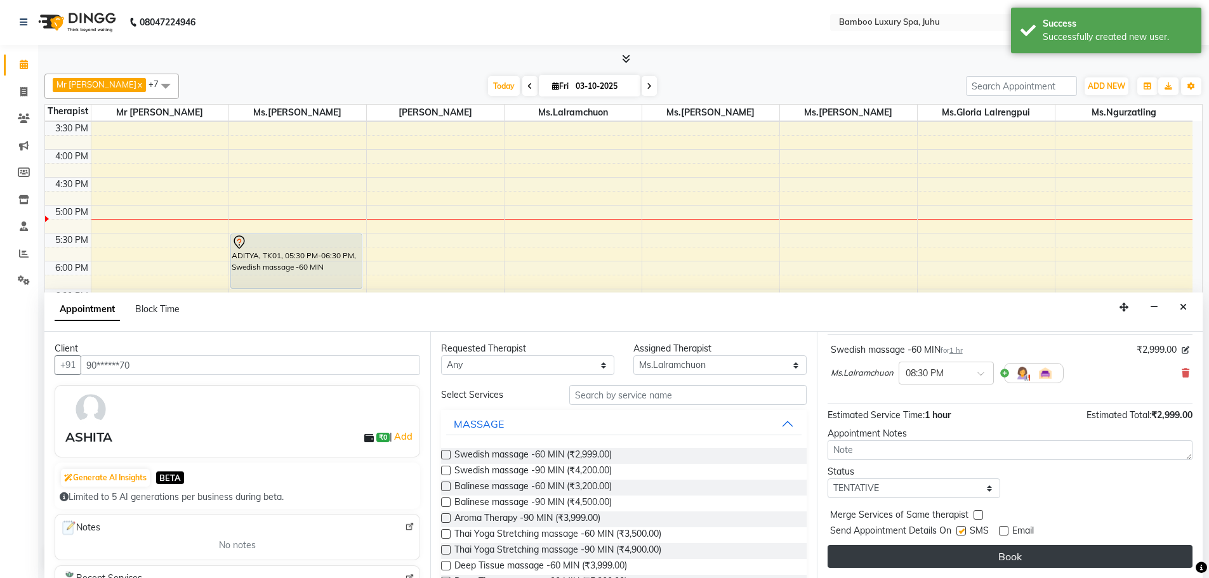
click at [954, 556] on button "Book" at bounding box center [1009, 556] width 365 height 23
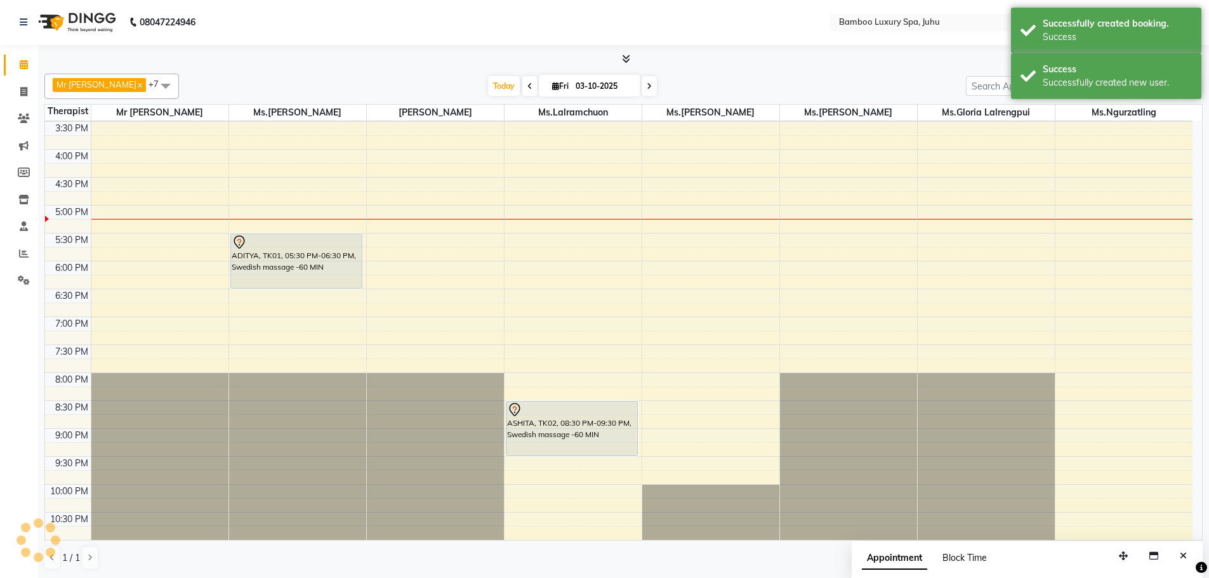
scroll to position [0, 0]
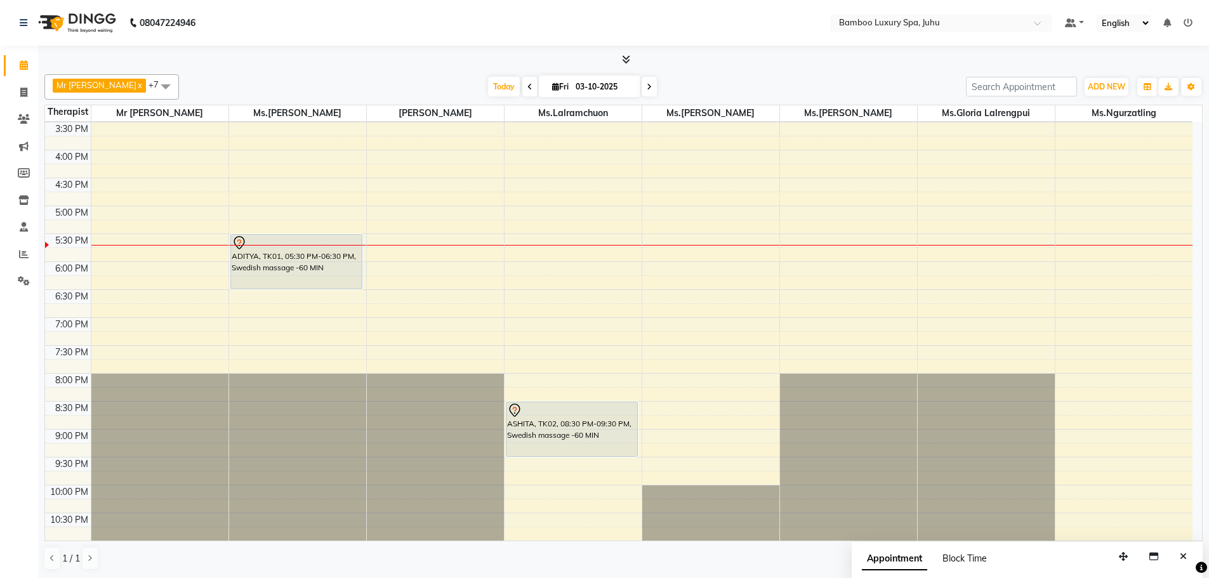
click at [954, 558] on span "Block Time" at bounding box center [964, 558] width 44 height 11
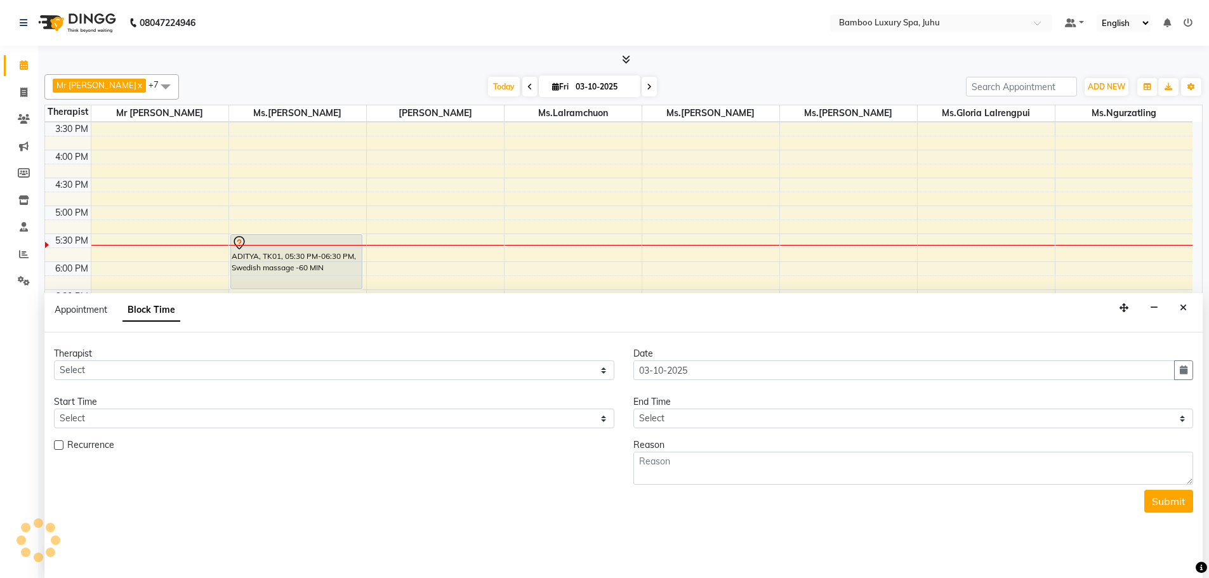
scroll to position [362, 0]
click at [1184, 306] on icon "Close" at bounding box center [1183, 307] width 7 height 9
